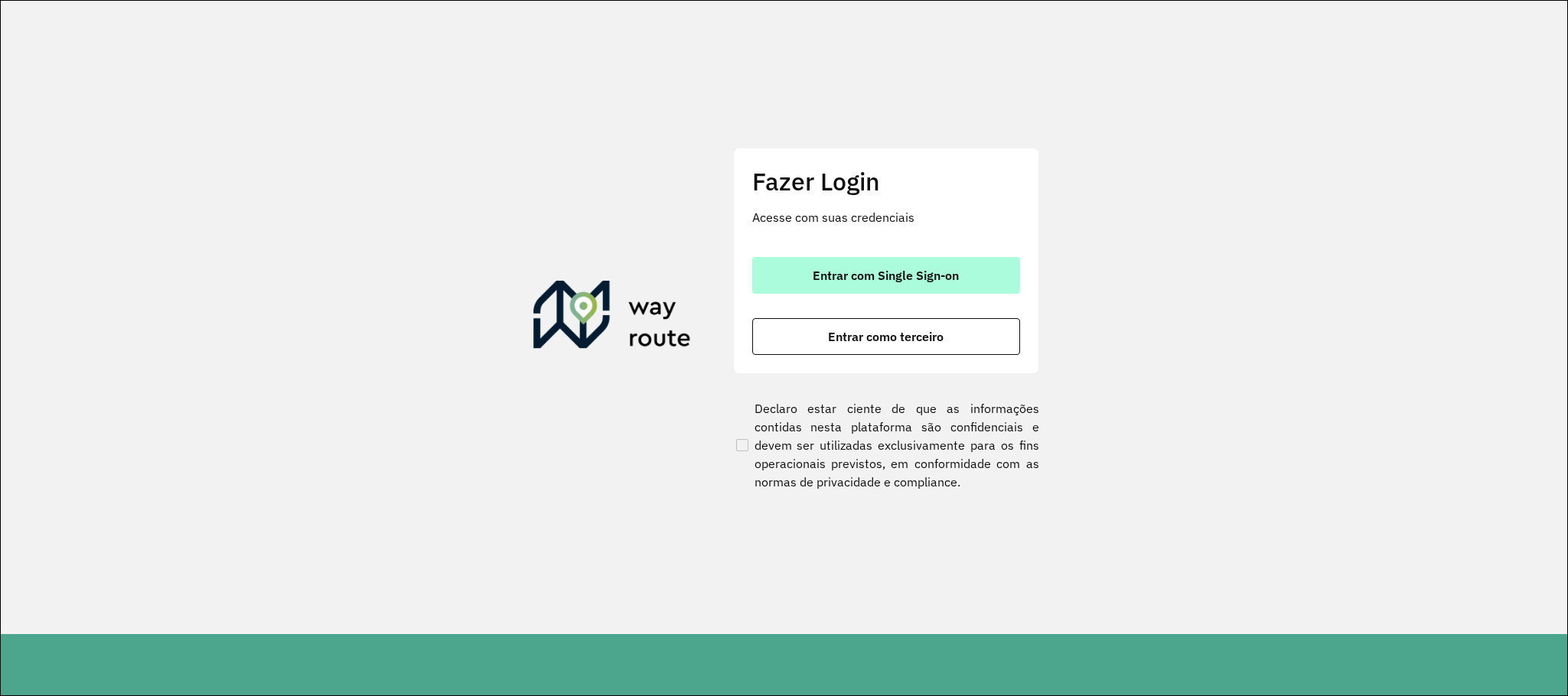
click at [861, 273] on span "Entrar com Single Sign-on" at bounding box center [885, 275] width 146 height 12
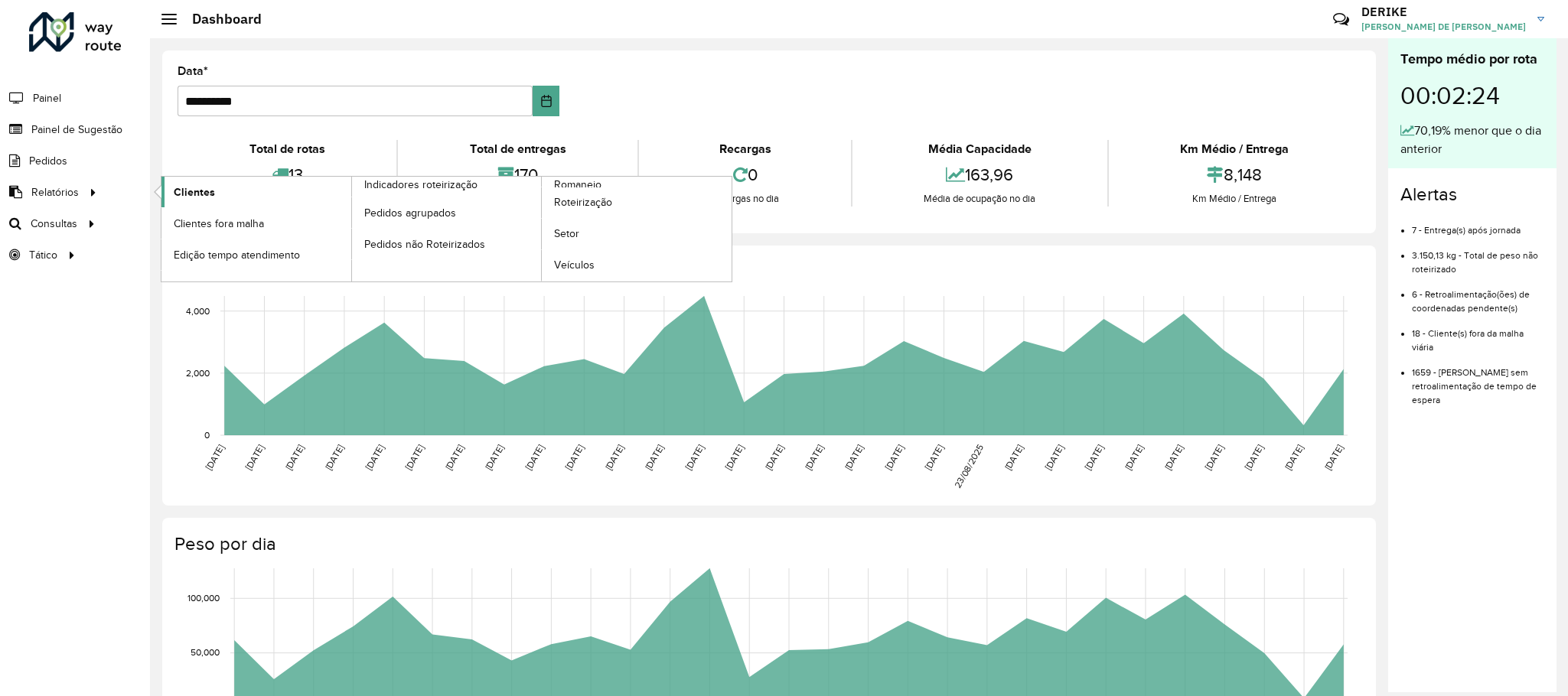
click at [191, 200] on span "Clientes" at bounding box center [194, 192] width 41 height 16
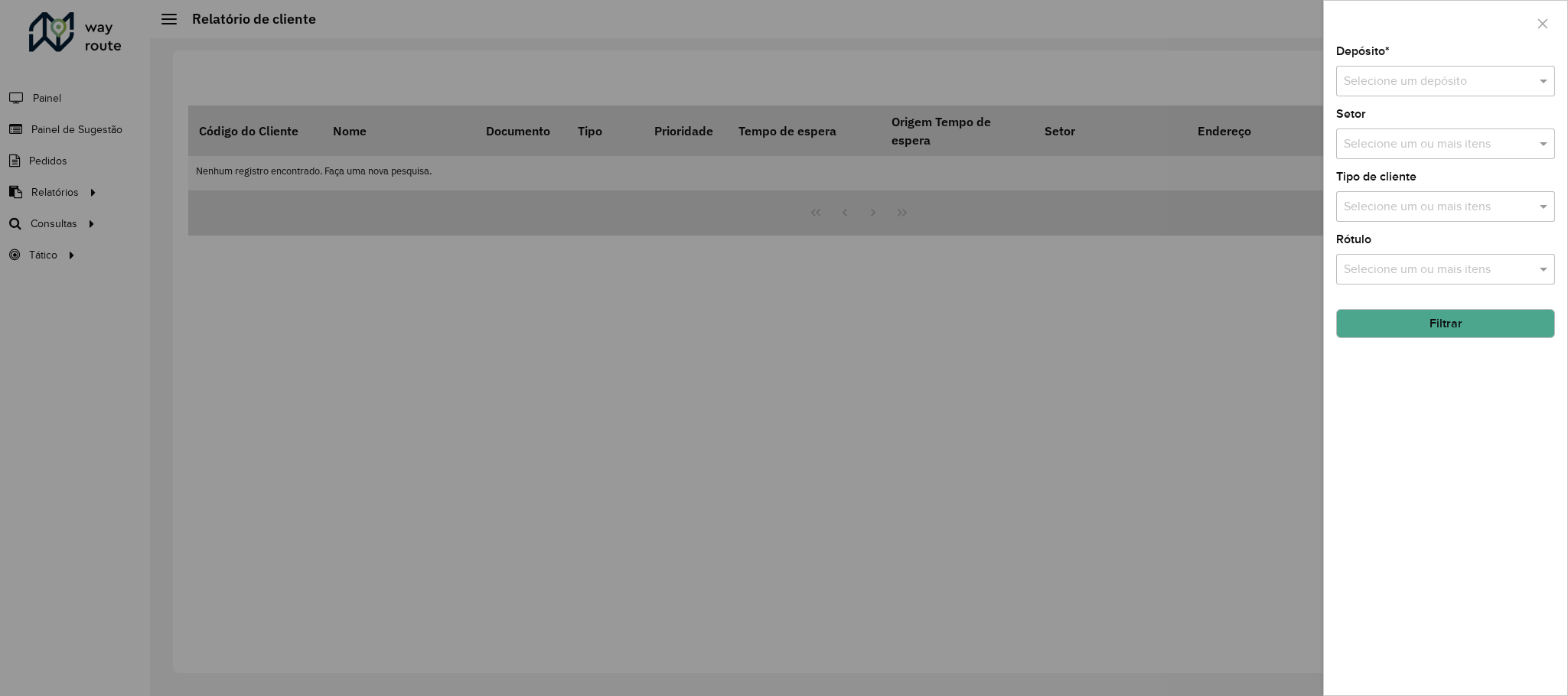
click at [1481, 89] on input "text" at bounding box center [1430, 82] width 173 height 18
click at [1419, 117] on div "CDD Blumenau" at bounding box center [1445, 126] width 217 height 26
click at [1480, 328] on button "Filtrar" at bounding box center [1445, 324] width 219 height 29
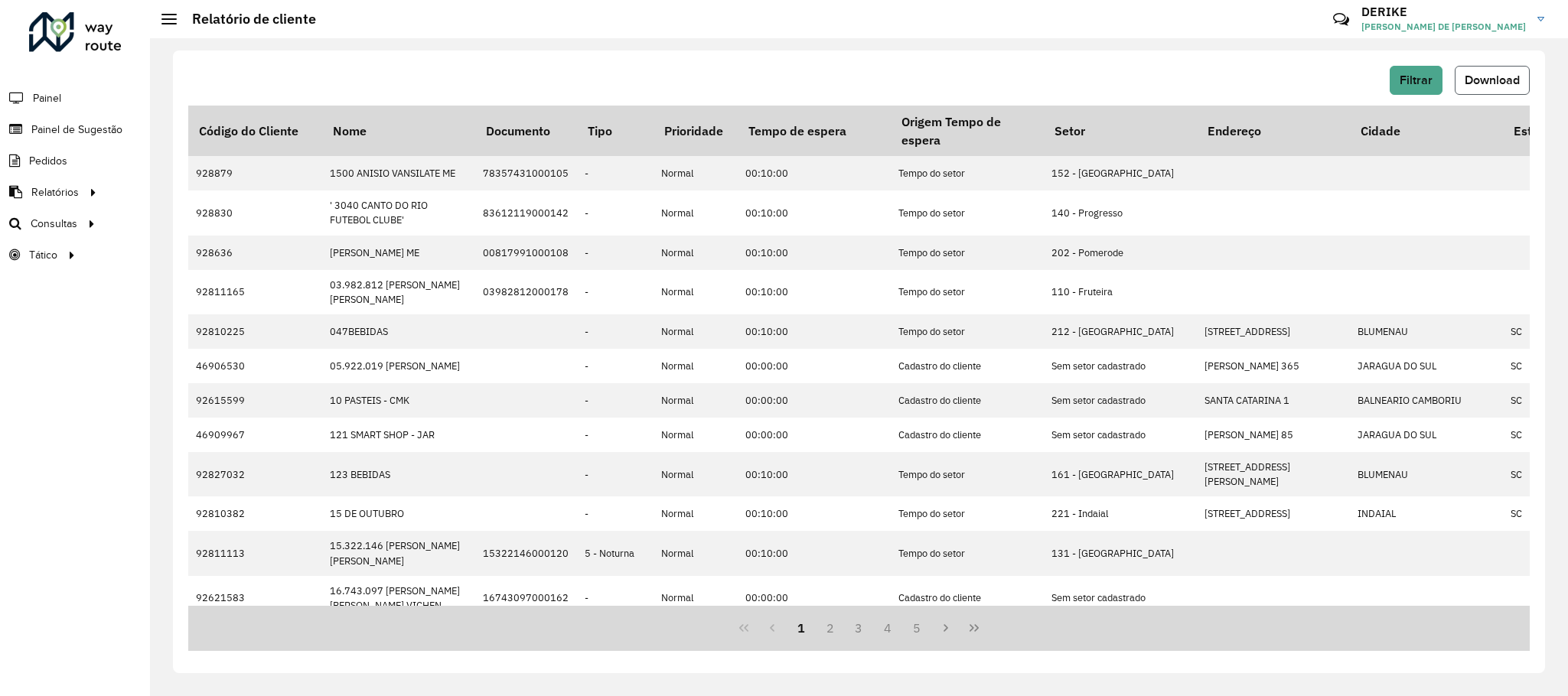
click at [1506, 79] on span "Download" at bounding box center [1492, 79] width 55 height 13
